Goal: Task Accomplishment & Management: Complete application form

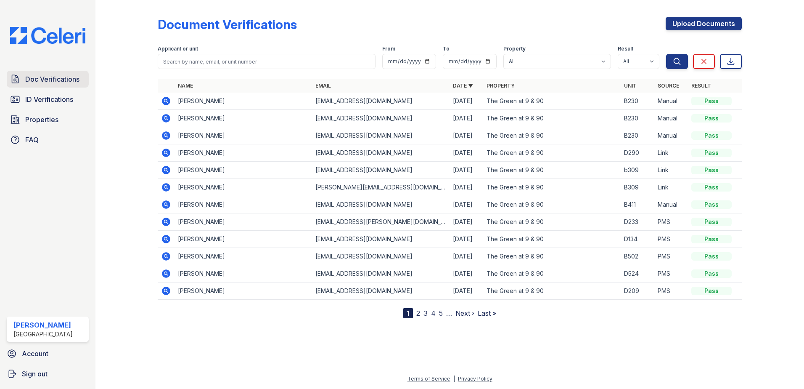
click at [60, 82] on span "Doc Verifications" at bounding box center [52, 79] width 54 height 10
click at [683, 24] on link "Upload Documents" at bounding box center [704, 23] width 76 height 13
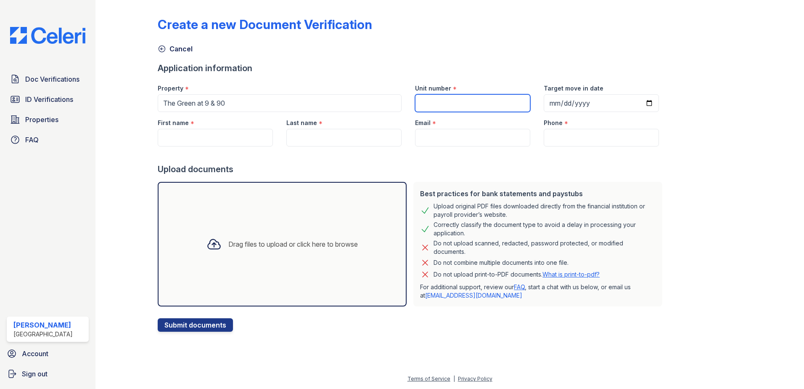
click at [446, 102] on input "Unit number" at bounding box center [472, 103] width 115 height 18
type input "C505"
click at [572, 103] on input "Target move in date" at bounding box center [601, 103] width 115 height 18
click at [636, 102] on input "Target move in date" at bounding box center [601, 103] width 115 height 18
type input "[DATE]"
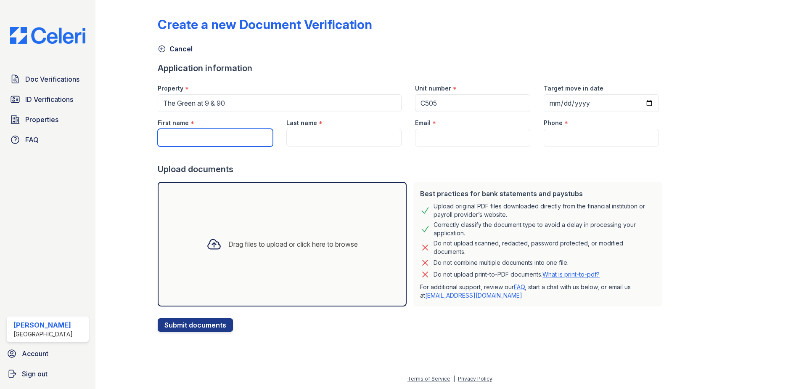
click at [251, 136] on input "First name" at bounding box center [215, 138] width 115 height 18
paste input "[PERSON_NAME]"
type input "[PERSON_NAME]"
click at [346, 138] on input "Last name" at bounding box center [343, 138] width 115 height 18
paste input "[PERSON_NAME]"
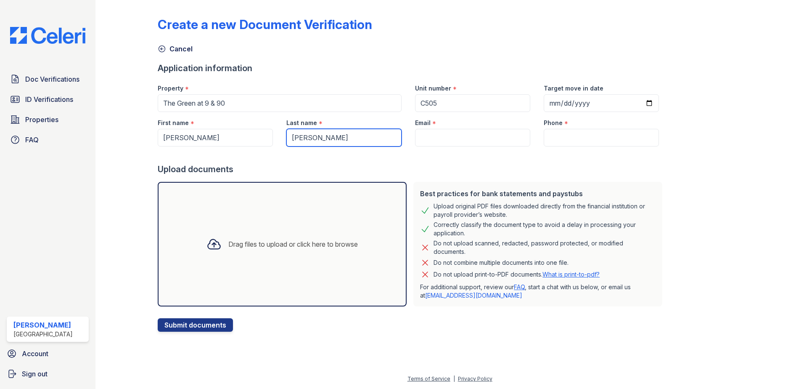
type input "[PERSON_NAME]"
drag, startPoint x: 248, startPoint y: 136, endPoint x: 221, endPoint y: 138, distance: 27.0
click at [221, 138] on input "[PERSON_NAME]" at bounding box center [215, 138] width 115 height 18
type input "[PERSON_NAME]"
drag, startPoint x: 346, startPoint y: 137, endPoint x: 273, endPoint y: 140, distance: 73.7
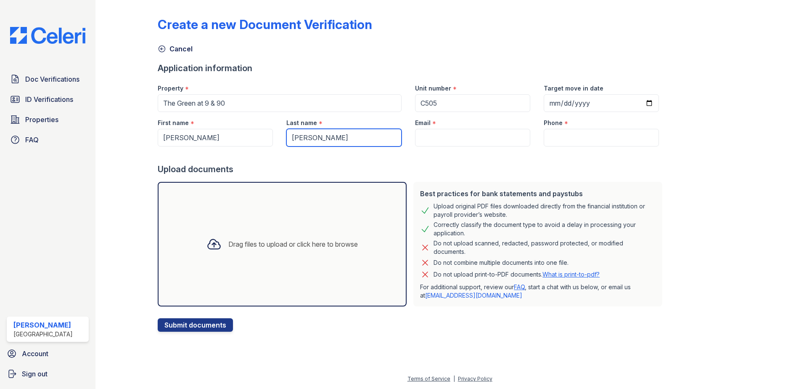
click at [273, 140] on div "First name * [PERSON_NAME] Last name * [PERSON_NAME] Email * Phone *" at bounding box center [408, 129] width 515 height 34
type input "[PERSON_NAME]"
click at [421, 139] on input "Email" at bounding box center [472, 138] width 115 height 18
paste input "[EMAIL_ADDRESS][DOMAIN_NAME]"
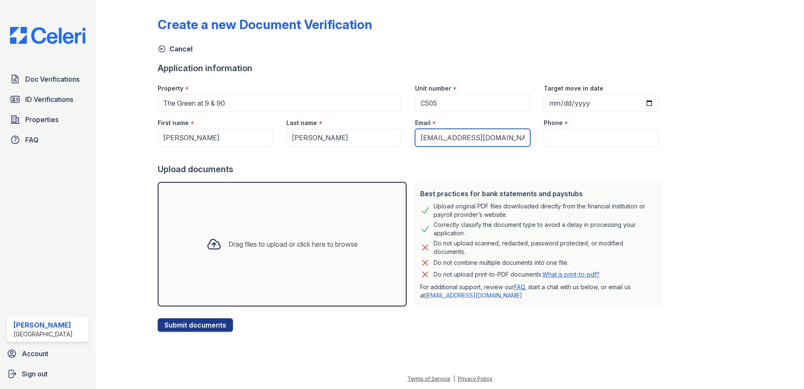
scroll to position [0, 0]
type input "[EMAIL_ADDRESS][DOMAIN_NAME]"
click at [570, 139] on input "Phone" at bounding box center [601, 138] width 115 height 18
paste input "7742041212"
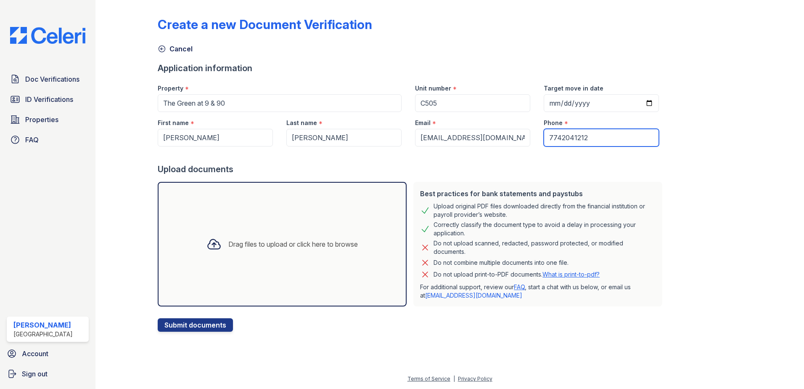
type input "7742041212"
click at [678, 171] on div "Create a new Document Verification Cancel Application information Property * Th…" at bounding box center [450, 167] width 584 height 328
click at [214, 245] on icon at bounding box center [214, 244] width 12 height 10
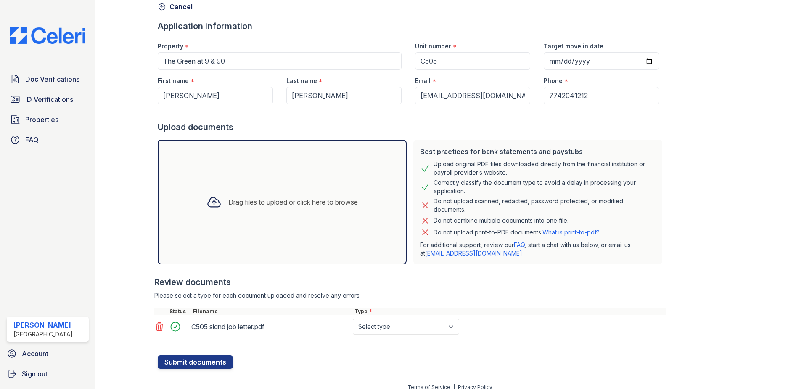
scroll to position [50, 0]
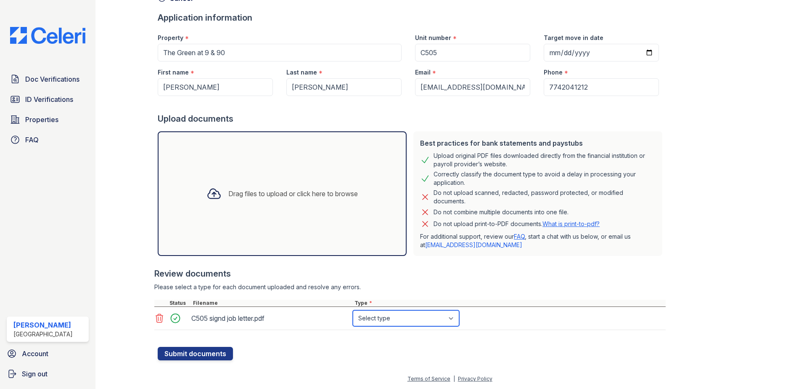
click at [411, 320] on select "Select type Paystub Bank Statement Offer Letter Tax Documents Benefit Award Let…" at bounding box center [406, 318] width 106 height 16
click at [353, 310] on select "Select type Paystub Bank Statement Offer Letter Tax Documents Benefit Award Let…" at bounding box center [406, 318] width 106 height 16
click at [390, 311] on select "Select type Paystub Bank Statement Offer Letter Tax Documents Benefit Award Let…" at bounding box center [406, 318] width 106 height 16
select select "other"
click at [353, 310] on select "Select type Paystub Bank Statement Offer Letter Tax Documents Benefit Award Let…" at bounding box center [406, 318] width 106 height 16
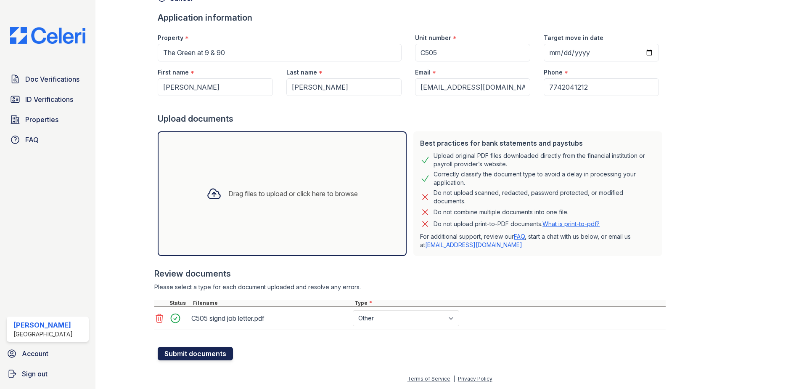
click at [189, 352] on button "Submit documents" at bounding box center [195, 353] width 75 height 13
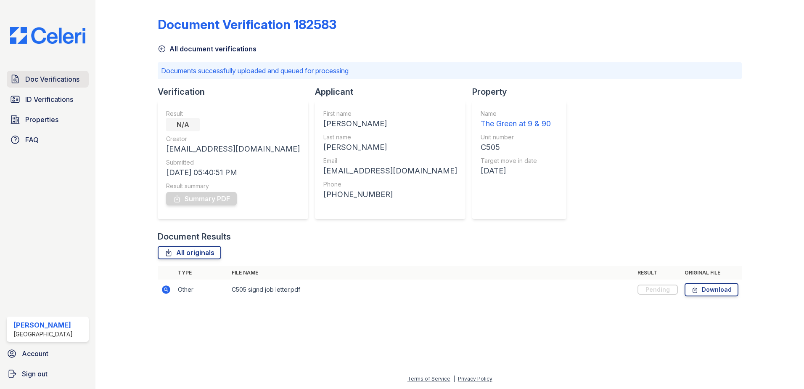
click at [61, 78] on span "Doc Verifications" at bounding box center [52, 79] width 54 height 10
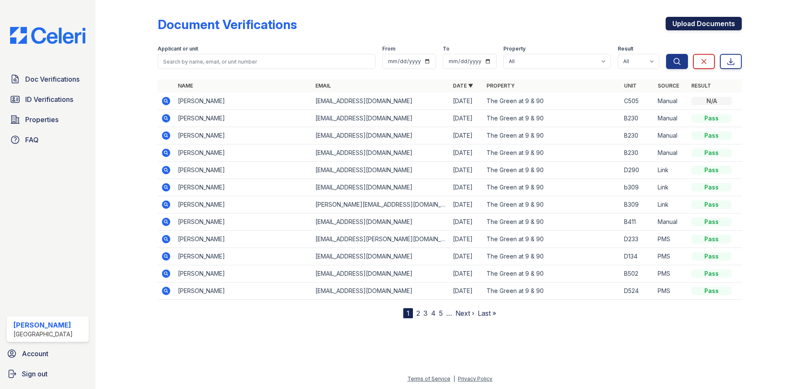
click at [705, 24] on link "Upload Documents" at bounding box center [704, 23] width 76 height 13
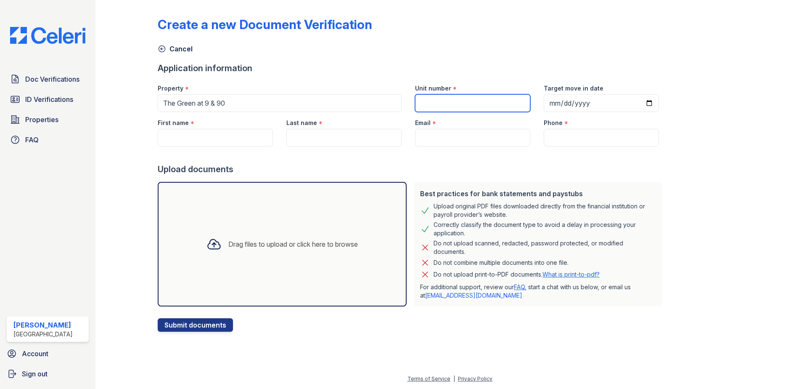
click at [476, 107] on input "Unit number" at bounding box center [472, 103] width 115 height 18
type input "C505"
type input "[DATE]"
type input "[PERSON_NAME]"
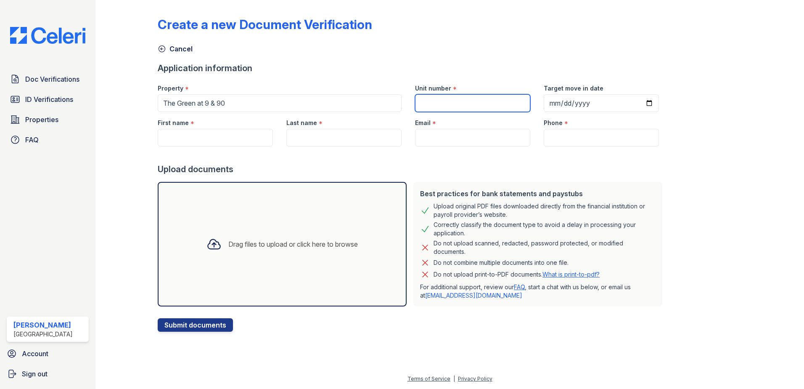
type input "[EMAIL_ADDRESS][DOMAIN_NAME]"
type input "7742041212"
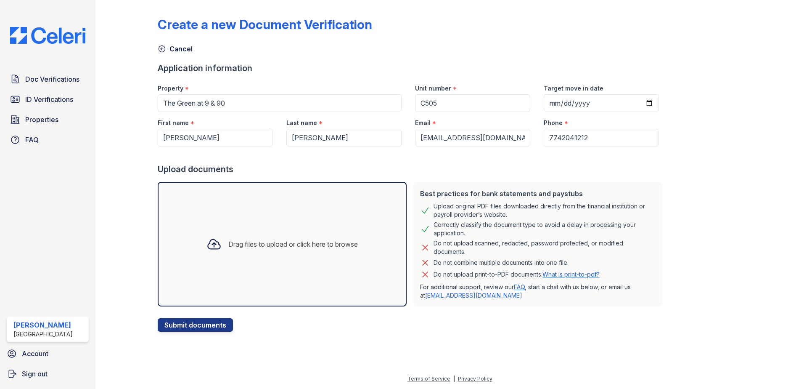
click at [208, 246] on icon at bounding box center [214, 244] width 12 height 10
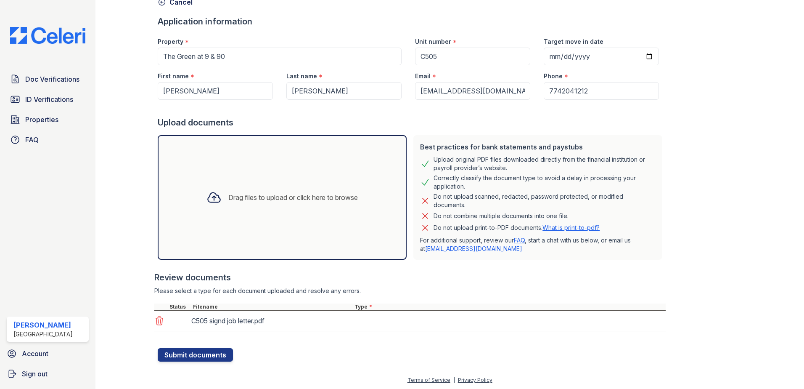
scroll to position [48, 0]
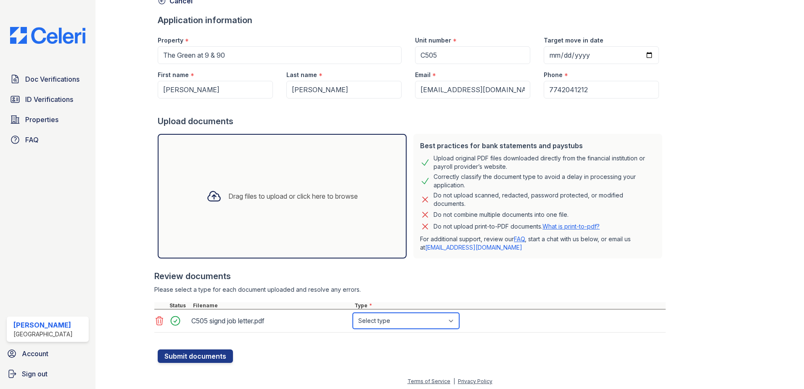
click at [403, 320] on select "Select type Paystub Bank Statement Offer Letter Tax Documents Benefit Award Let…" at bounding box center [406, 320] width 106 height 16
select select "offer_letter"
click at [353, 312] on select "Select type Paystub Bank Statement Offer Letter Tax Documents Benefit Award Let…" at bounding box center [406, 320] width 106 height 16
click at [212, 352] on button "Submit documents" at bounding box center [195, 355] width 75 height 13
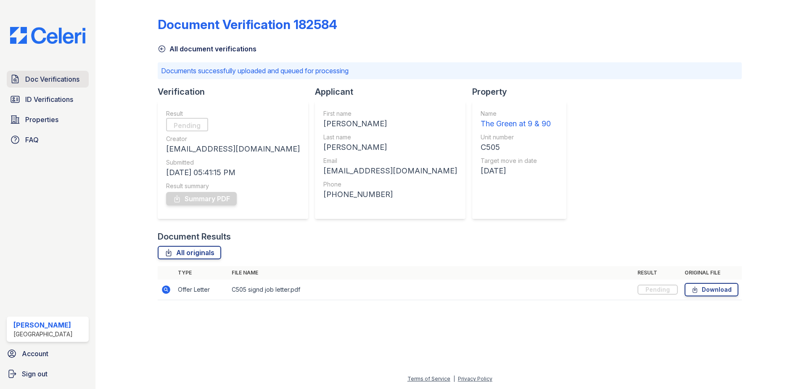
click at [51, 74] on span "Doc Verifications" at bounding box center [52, 79] width 54 height 10
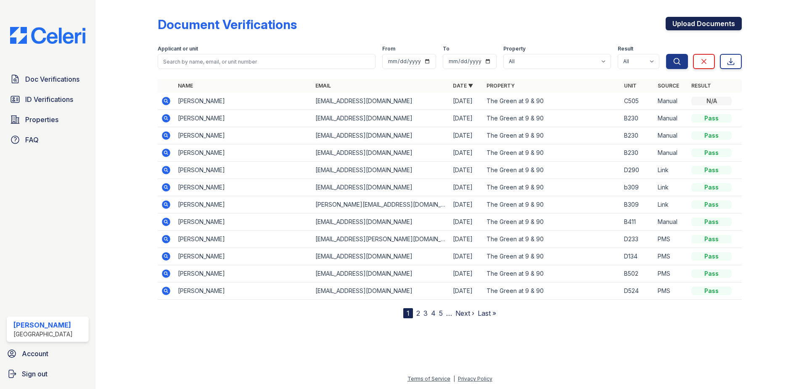
click at [685, 26] on link "Upload Documents" at bounding box center [704, 23] width 76 height 13
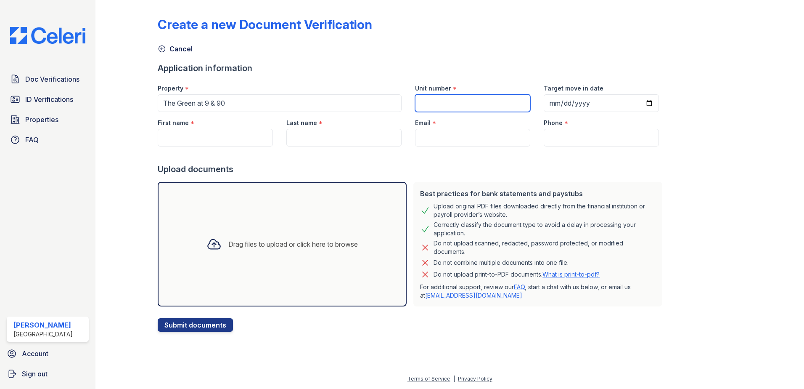
click at [459, 101] on input "Unit number" at bounding box center [472, 103] width 115 height 18
type input "C505"
type input "[DATE]"
type input "[PERSON_NAME]"
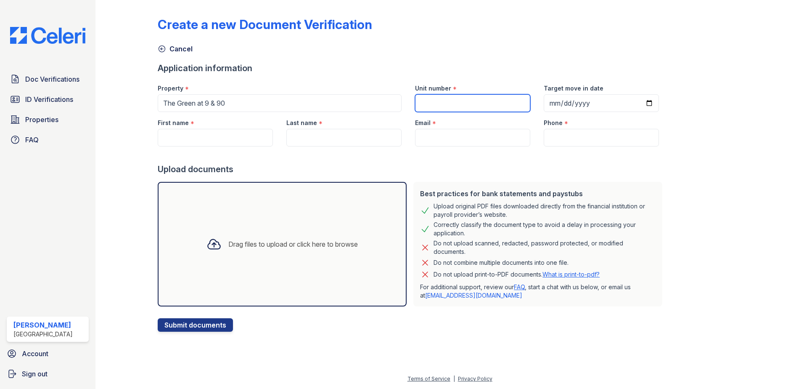
type input "[EMAIL_ADDRESS][DOMAIN_NAME]"
type input "7742041212"
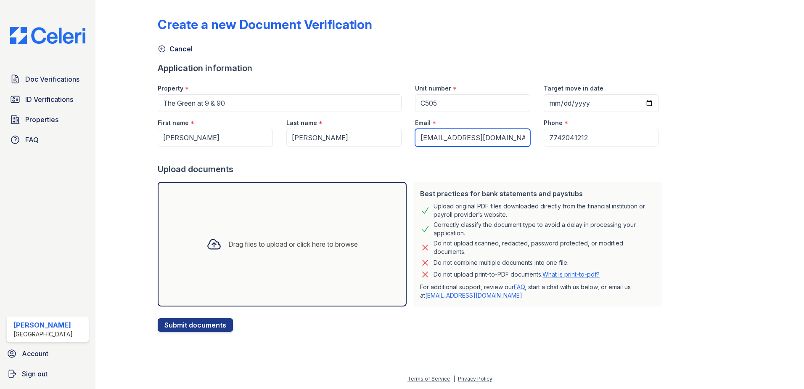
drag, startPoint x: 519, startPoint y: 135, endPoint x: 394, endPoint y: 134, distance: 125.8
click at [394, 134] on div "First name * [PERSON_NAME] Last name * [PERSON_NAME] Email * [EMAIL_ADDRESS][DO…" at bounding box center [408, 129] width 515 height 34
click at [377, 164] on div "Upload documents" at bounding box center [412, 169] width 508 height 12
drag, startPoint x: 518, startPoint y: 138, endPoint x: 404, endPoint y: 140, distance: 113.6
click at [408, 140] on div "Email * [EMAIL_ADDRESS][DOMAIN_NAME]" at bounding box center [472, 129] width 129 height 34
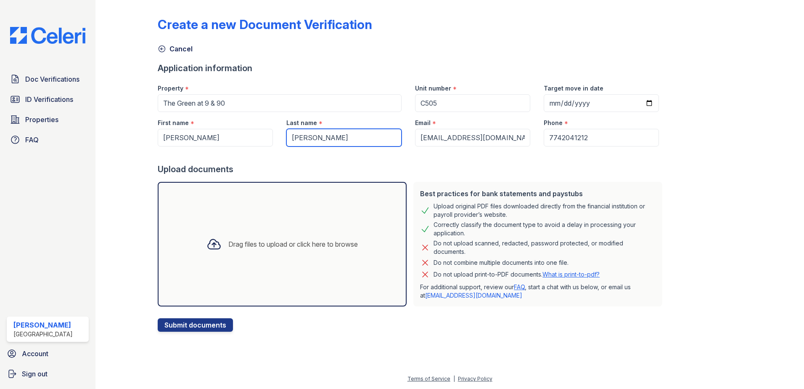
click at [385, 141] on input "[PERSON_NAME]" at bounding box center [343, 138] width 115 height 18
drag, startPoint x: 521, startPoint y: 139, endPoint x: 408, endPoint y: 138, distance: 112.3
click at [408, 138] on div "Email * [EMAIL_ADDRESS][DOMAIN_NAME]" at bounding box center [472, 129] width 129 height 34
paste input "[EMAIL_ADDRESS][DOMAIN_NAME]"
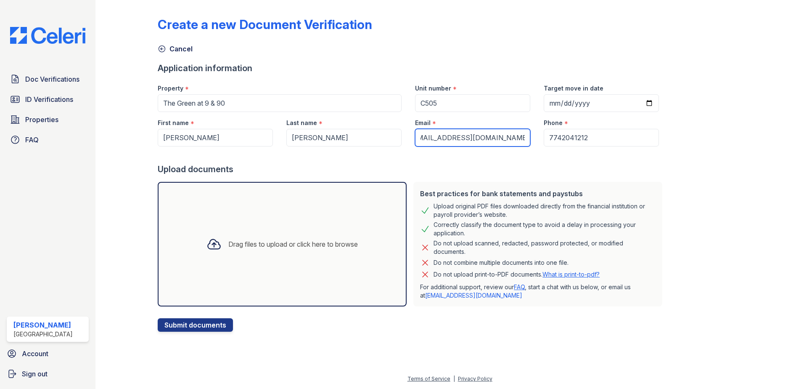
type input "[EMAIL_ADDRESS][DOMAIN_NAME]"
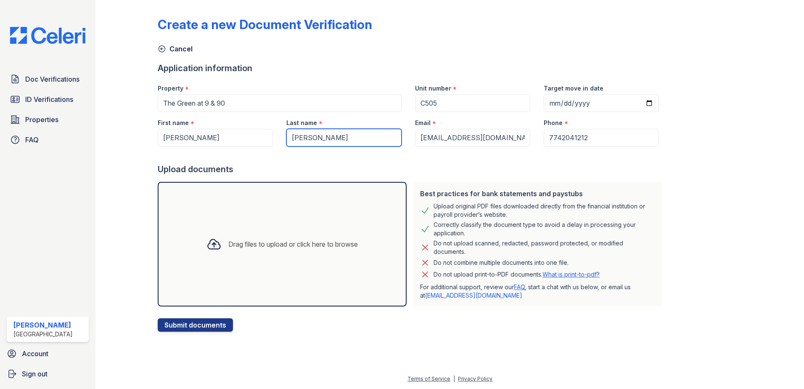
click at [368, 137] on input "[PERSON_NAME]" at bounding box center [343, 138] width 115 height 18
drag, startPoint x: 368, startPoint y: 137, endPoint x: 272, endPoint y: 136, distance: 96.3
click at [272, 136] on div "First name * [PERSON_NAME] Last name * [PERSON_NAME] Email * [EMAIL_ADDRESS][DO…" at bounding box center [408, 129] width 515 height 34
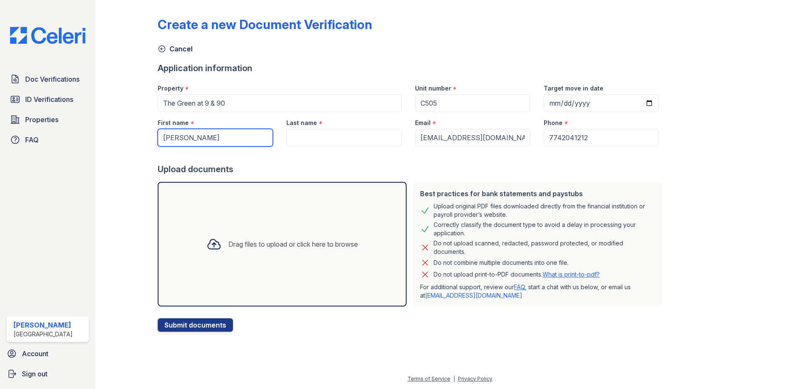
drag, startPoint x: 234, startPoint y: 138, endPoint x: 94, endPoint y: 136, distance: 139.6
click at [94, 136] on div "Doc Verifications ID Verifications Properties FAQ [PERSON_NAME] [GEOGRAPHIC_DAT…" at bounding box center [402, 194] width 804 height 389
paste input "[PERSON_NAME] Fhelloppe [PERSON_NAME] [PERSON_NAME]"
type input "[PERSON_NAME] Fhelloppe [PERSON_NAME] [PERSON_NAME]"
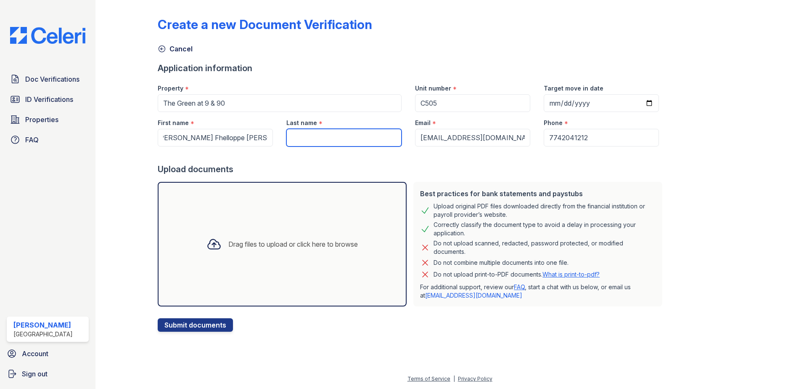
scroll to position [0, 0]
click at [293, 137] on input "Last name" at bounding box center [343, 138] width 115 height 18
paste input "[PERSON_NAME] Fhelloppe [PERSON_NAME] [PERSON_NAME]"
type input "[PERSON_NAME] Fhelloppe [PERSON_NAME] [PERSON_NAME]"
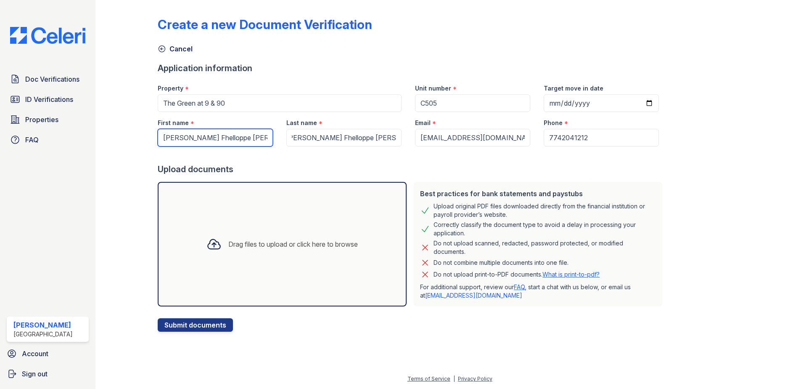
scroll to position [0, 0]
click at [226, 137] on input "[PERSON_NAME] Fhelloppe [PERSON_NAME] [PERSON_NAME]" at bounding box center [215, 138] width 115 height 18
drag, startPoint x: 223, startPoint y: 136, endPoint x: 299, endPoint y: 146, distance: 76.7
click at [299, 146] on div "First name * [PERSON_NAME] Fhelloppe [PERSON_NAME] [PERSON_NAME] Last name * [P…" at bounding box center [408, 129] width 515 height 34
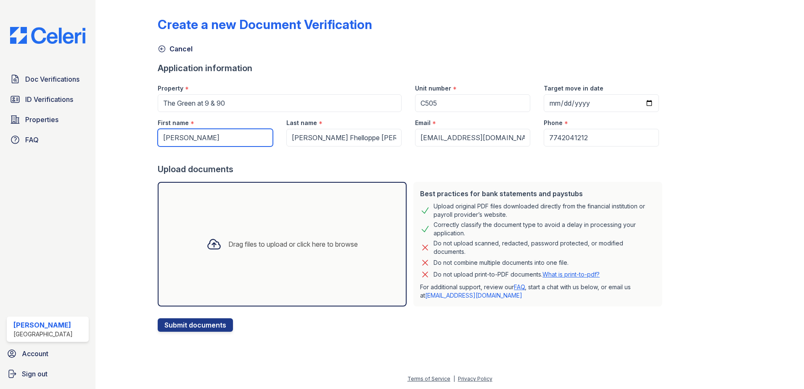
scroll to position [0, 0]
type input "[PERSON_NAME]"
drag, startPoint x: 352, startPoint y: 138, endPoint x: 273, endPoint y: 140, distance: 78.7
click at [273, 140] on div "First name * [PERSON_NAME] Last name * [PERSON_NAME] Fhelloppe [PERSON_NAME] [P…" at bounding box center [408, 129] width 515 height 34
type input "[PERSON_NAME] [PERSON_NAME]"
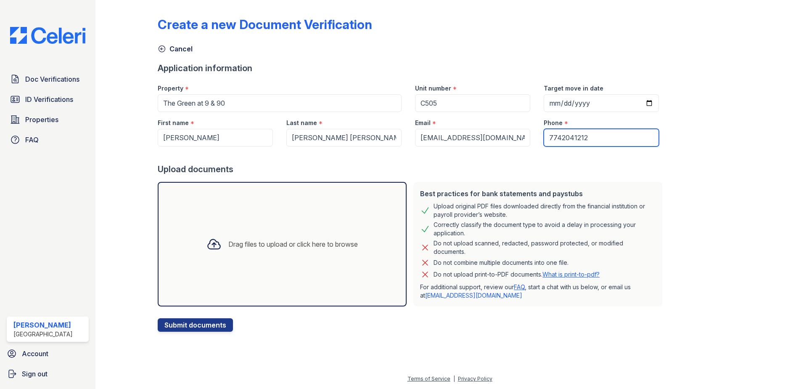
drag, startPoint x: 585, startPoint y: 138, endPoint x: 525, endPoint y: 137, distance: 60.6
click at [525, 137] on div "First name * [PERSON_NAME] Last name * [PERSON_NAME] [PERSON_NAME] Email * [EMA…" at bounding box center [408, 129] width 515 height 34
paste input "6155769"
type input "7746155769"
click at [211, 239] on icon at bounding box center [213, 243] width 15 height 15
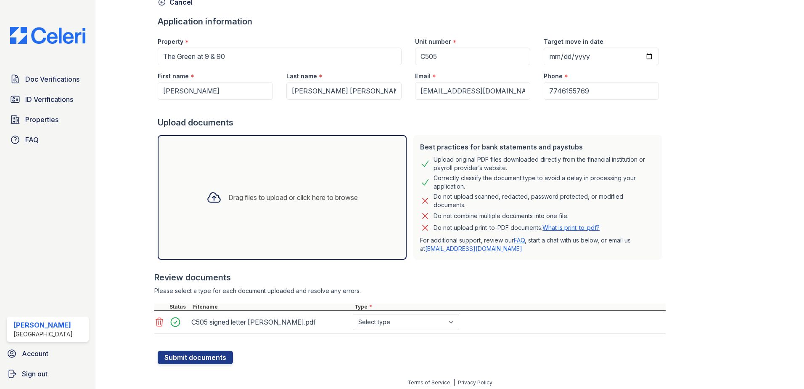
scroll to position [48, 0]
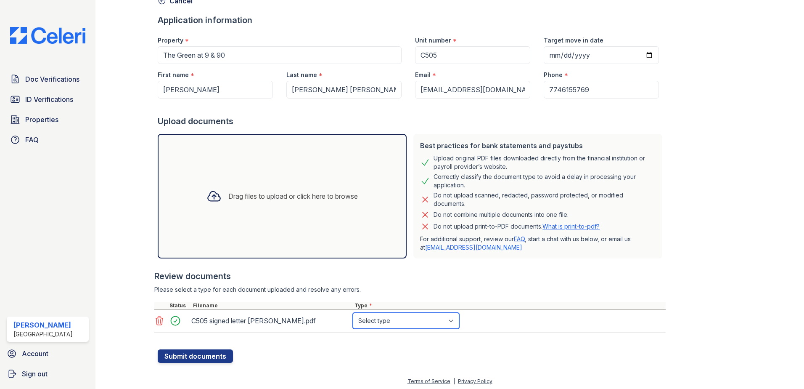
click at [386, 317] on select "Select type Paystub Bank Statement Offer Letter Tax Documents Benefit Award Let…" at bounding box center [406, 320] width 106 height 16
select select "offer_letter"
click at [353, 312] on select "Select type Paystub Bank Statement Offer Letter Tax Documents Benefit Award Let…" at bounding box center [406, 320] width 106 height 16
click at [188, 360] on button "Submit documents" at bounding box center [195, 355] width 75 height 13
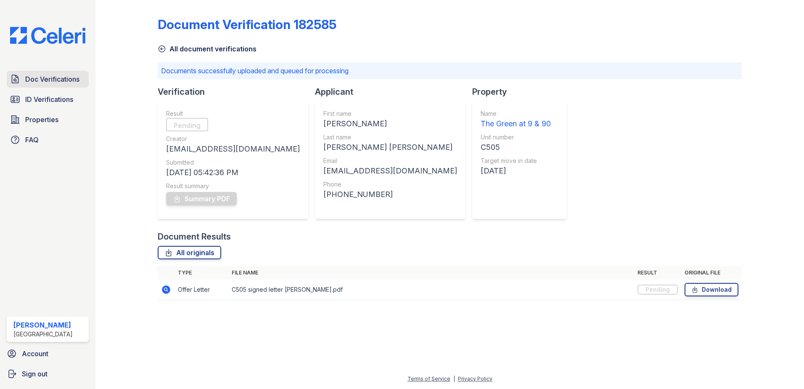
click at [56, 82] on span "Doc Verifications" at bounding box center [52, 79] width 54 height 10
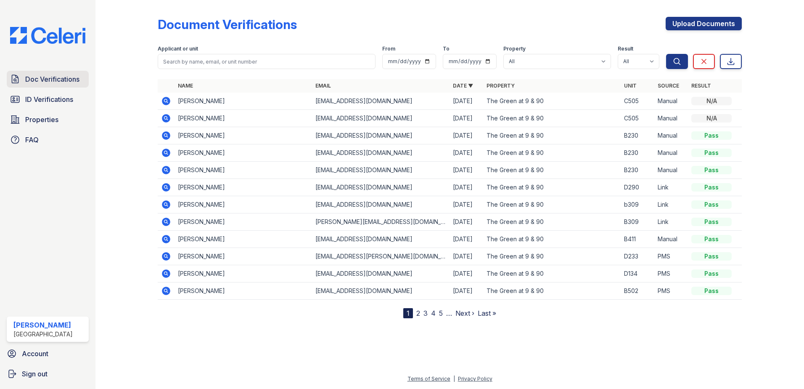
click at [65, 79] on span "Doc Verifications" at bounding box center [52, 79] width 54 height 10
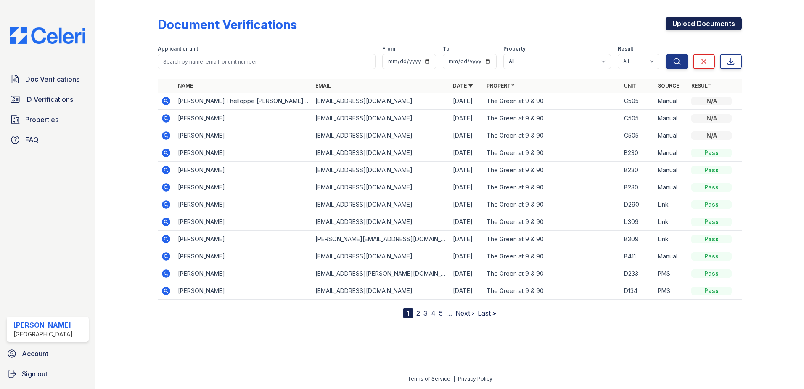
click at [691, 20] on link "Upload Documents" at bounding box center [704, 23] width 76 height 13
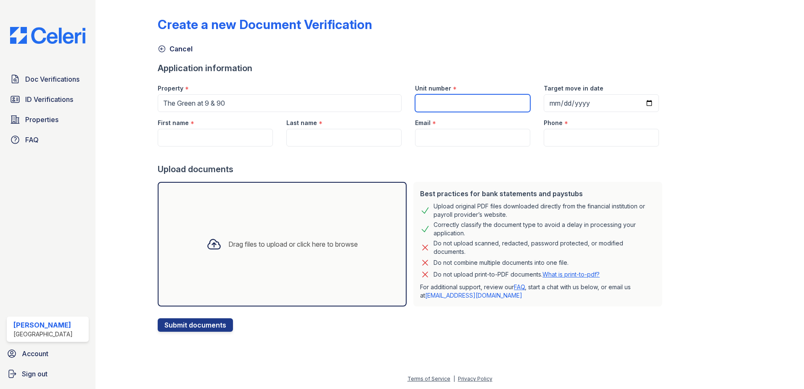
click at [488, 101] on input "Unit number" at bounding box center [472, 103] width 115 height 18
type input "C505"
type input "[DATE]"
type input "[PERSON_NAME]"
type input "[PERSON_NAME] [PERSON_NAME]"
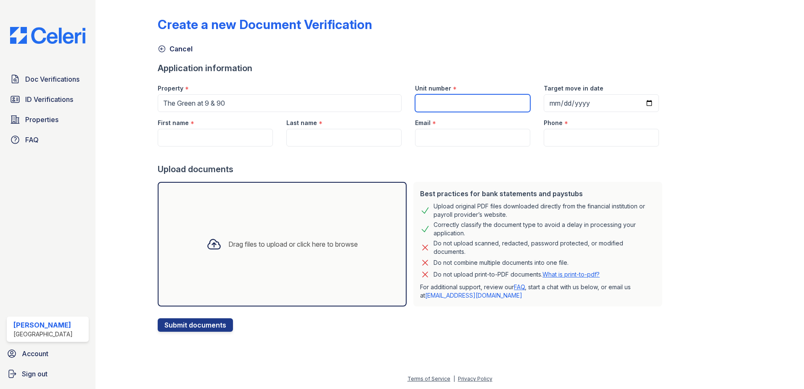
type input "[EMAIL_ADDRESS][DOMAIN_NAME]"
type input "7746155769"
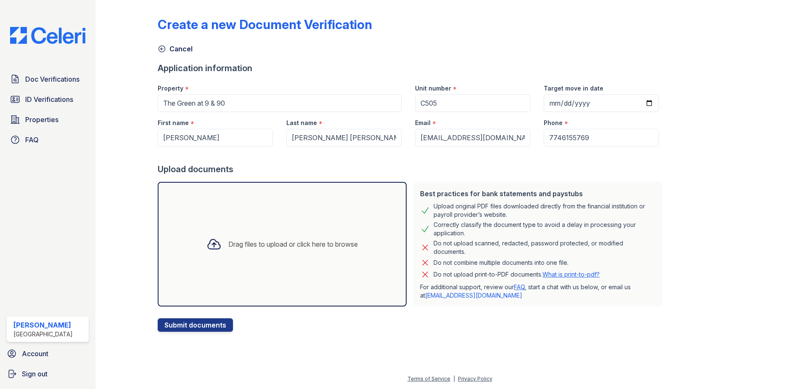
click at [221, 243] on div "Drag files to upload or click here to browse" at bounding box center [282, 244] width 165 height 29
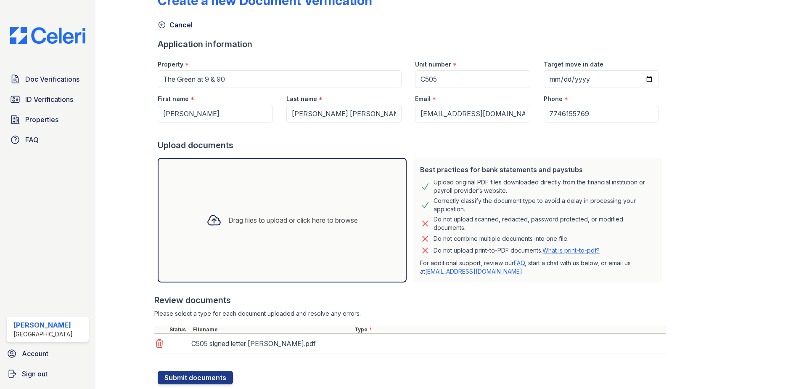
scroll to position [48, 0]
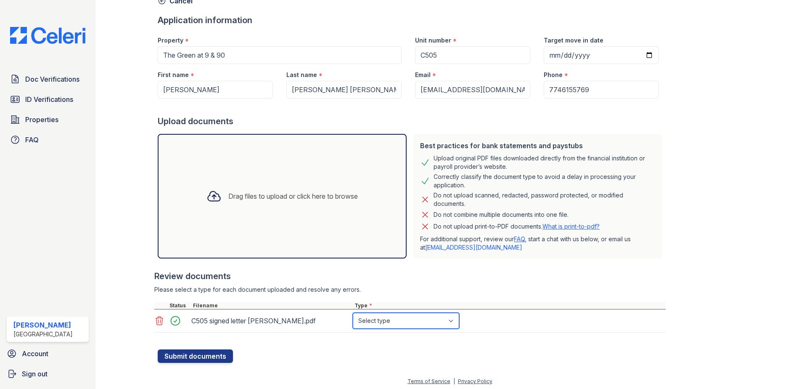
click at [399, 322] on select "Select type Paystub Bank Statement Offer Letter Tax Documents Benefit Award Let…" at bounding box center [406, 320] width 106 height 16
select select "other"
click at [353, 312] on select "Select type Paystub Bank Statement Offer Letter Tax Documents Benefit Award Let…" at bounding box center [406, 320] width 106 height 16
click at [181, 356] on button "Submit documents" at bounding box center [195, 355] width 75 height 13
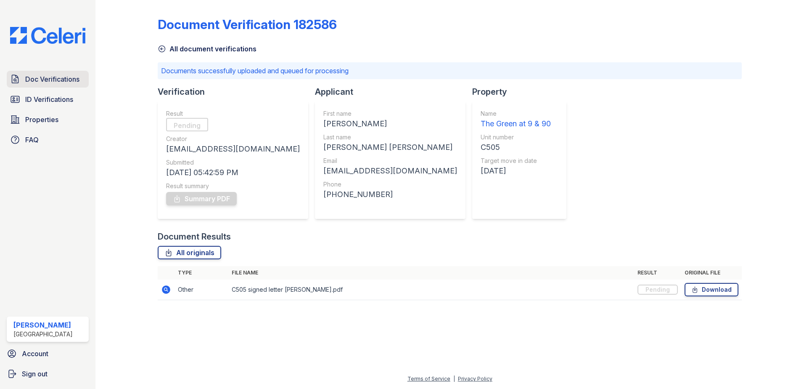
click at [69, 83] on span "Doc Verifications" at bounding box center [52, 79] width 54 height 10
